Goal: Find specific page/section: Find specific page/section

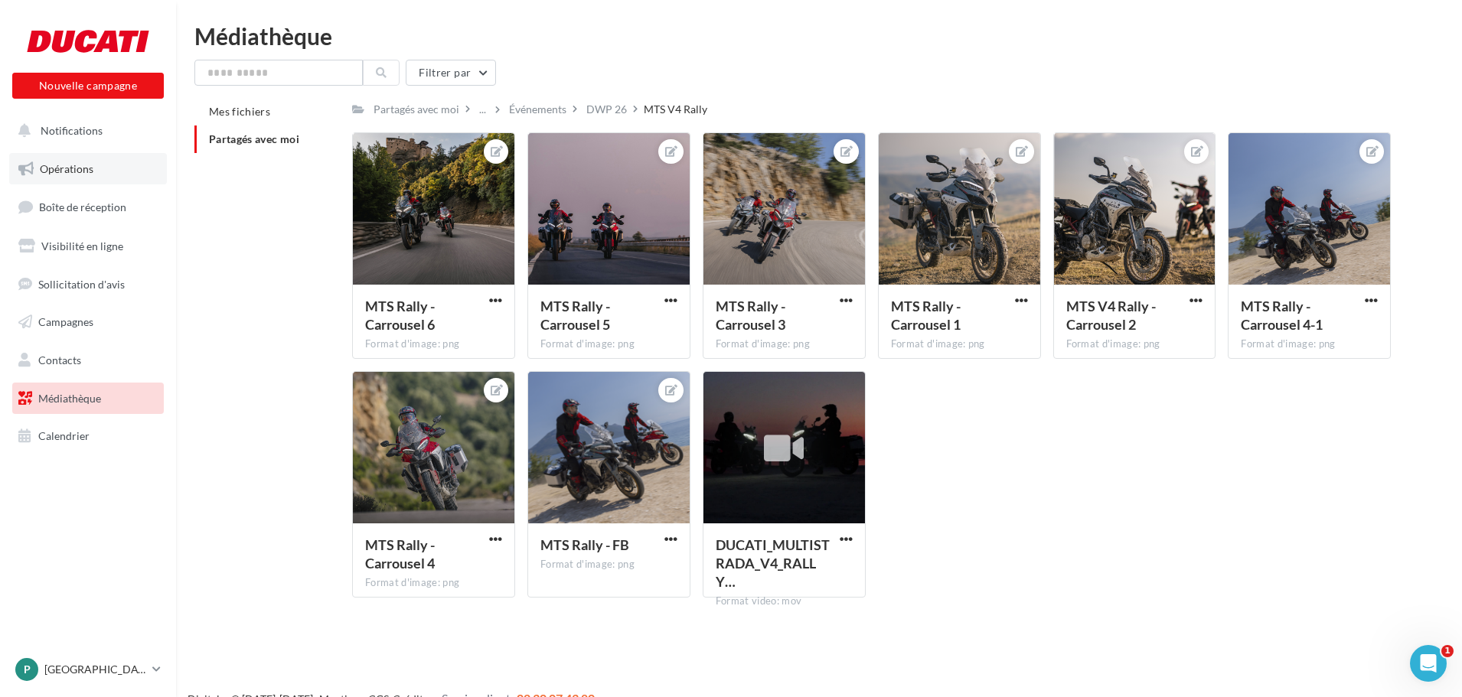
click at [79, 162] on span "Opérations" at bounding box center [67, 168] width 54 height 13
